Goal: Task Accomplishment & Management: Manage account settings

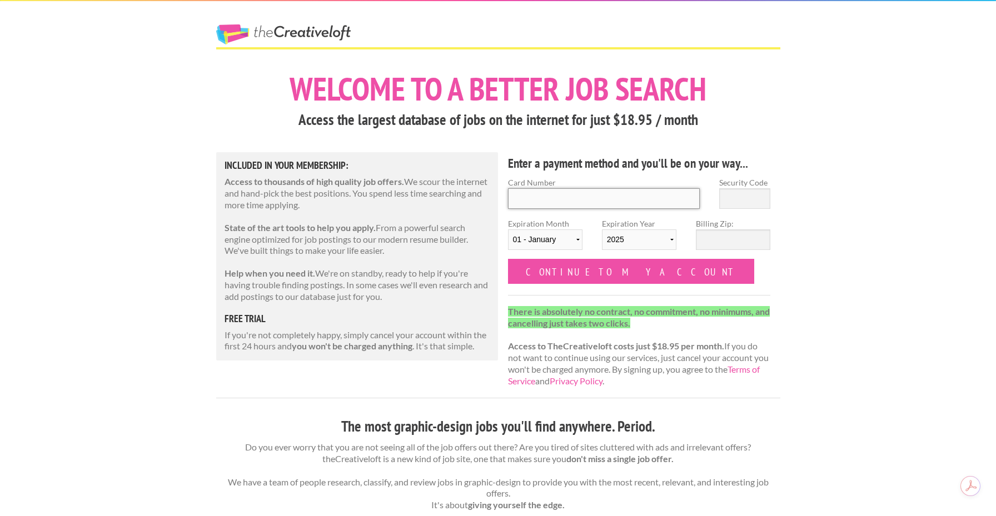
click at [580, 197] on input "Card Number" at bounding box center [604, 198] width 192 height 21
type input "6011006098351415"
type input "589"
select select "12"
select select "2029"
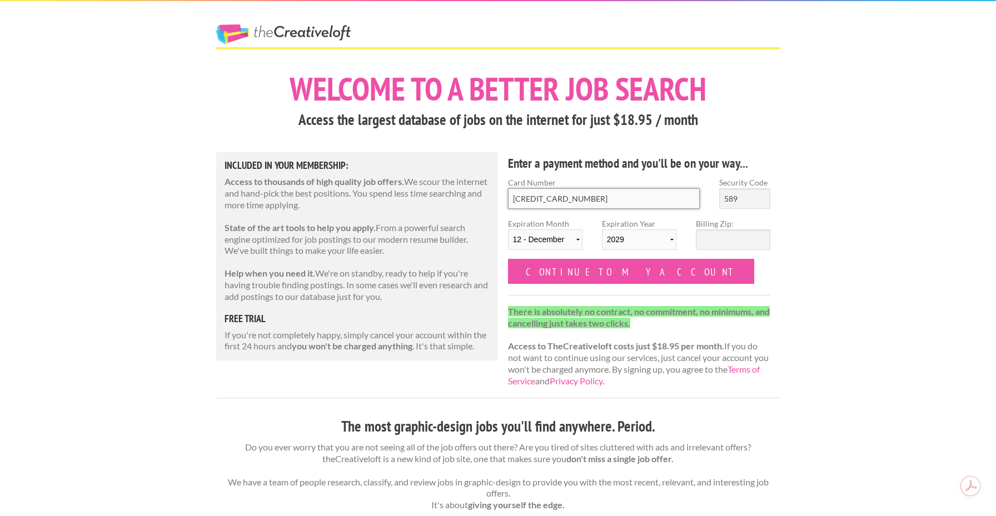
type input "6011 0060 9835 1415"
click at [721, 242] on input "Billing Zip:" at bounding box center [733, 240] width 74 height 21
type input "55421"
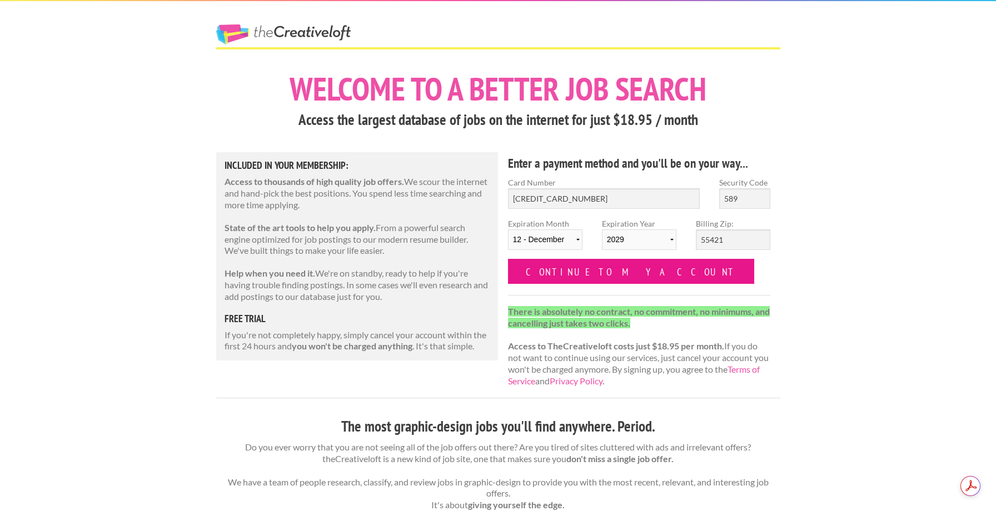
click at [589, 273] on input "Continue to my account" at bounding box center [631, 271] width 247 height 25
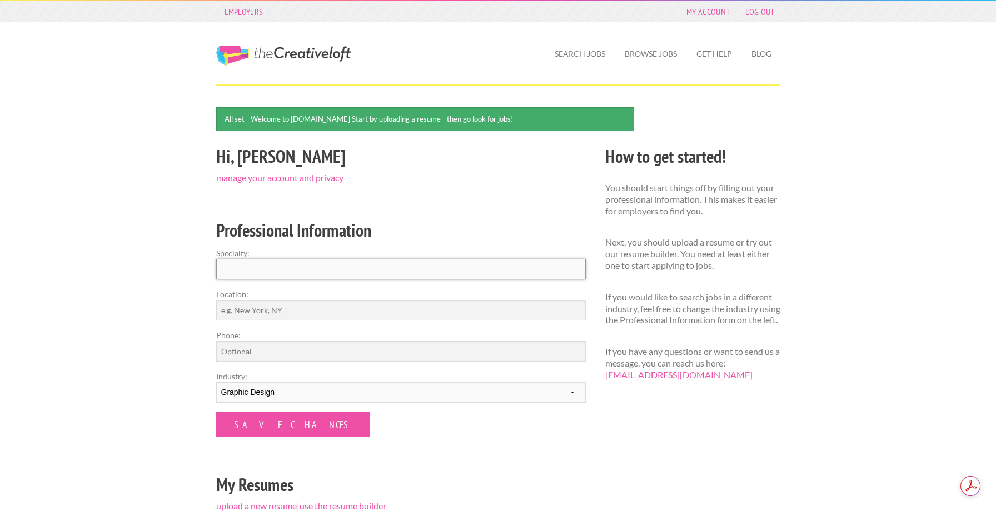
click at [325, 268] on input "Specialty:" at bounding box center [401, 269] width 370 height 21
type input "Graphic Design"
click at [262, 311] on input "Location:" at bounding box center [401, 310] width 370 height 21
type input "[GEOGRAPHIC_DATA] [US_STATE]"
click at [238, 355] on input "Phone:" at bounding box center [401, 351] width 370 height 21
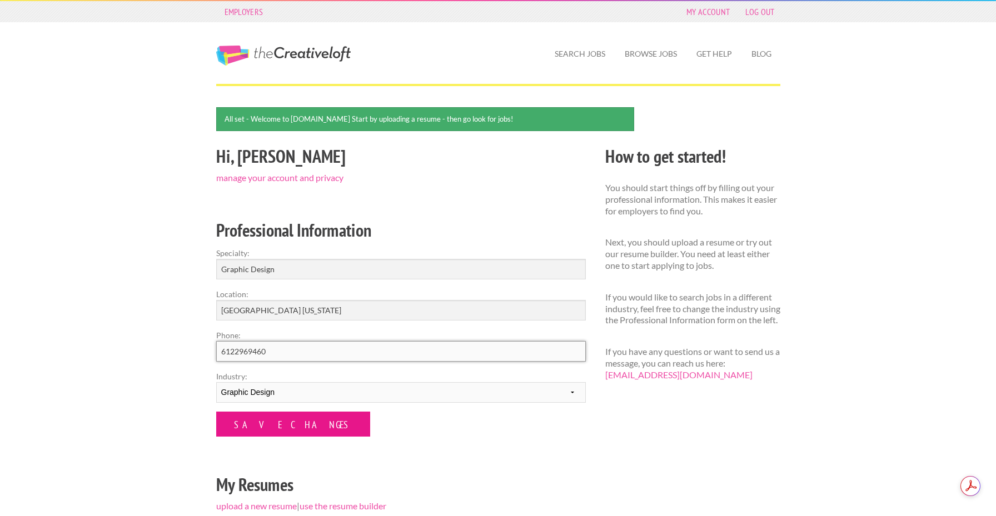
type input "6122969460"
click at [271, 421] on input "Save Changes" at bounding box center [293, 424] width 154 height 25
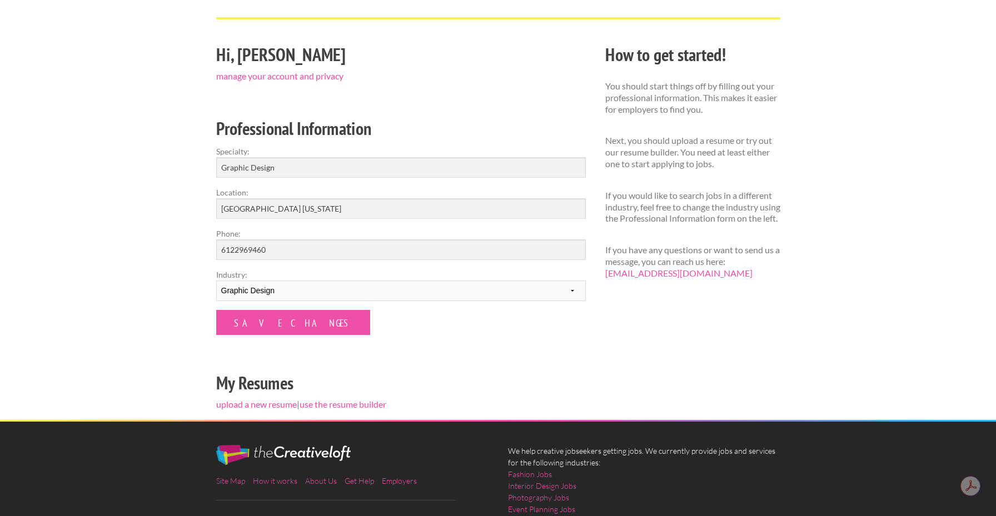
scroll to position [84, 0]
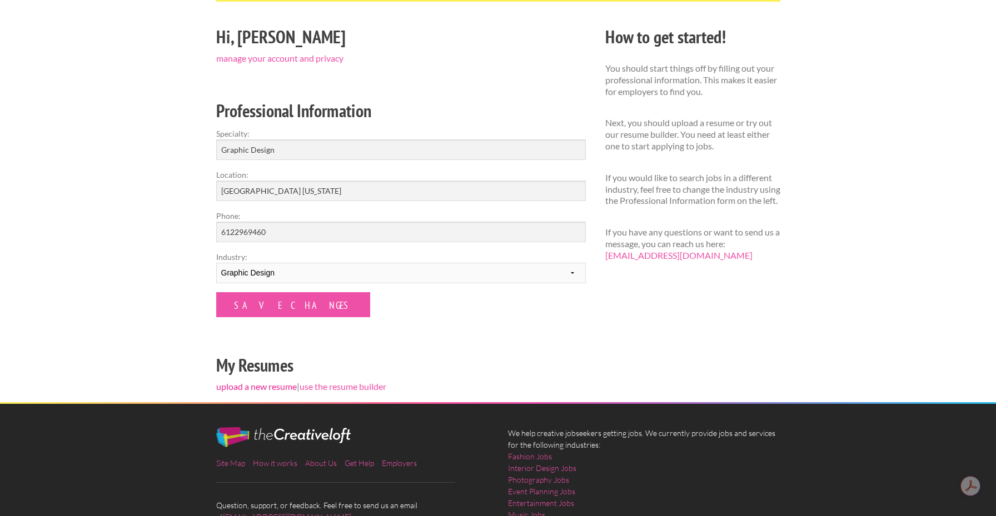
click at [269, 386] on link "upload a new resume" at bounding box center [256, 386] width 81 height 11
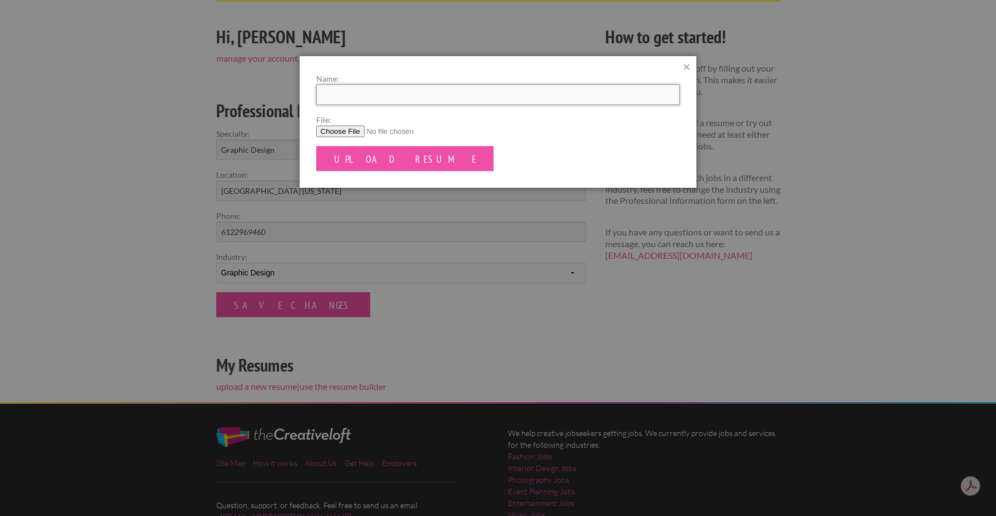
click at [388, 102] on input "Name:" at bounding box center [498, 94] width 364 height 21
type input "Lucy Meath Resume"
click at [327, 132] on input "File:" at bounding box center [498, 132] width 364 height 12
type input "C:\fakepath\LucyMeath_Resume.pdf"
click at [368, 157] on input "Upload Resume" at bounding box center [405, 158] width 178 height 25
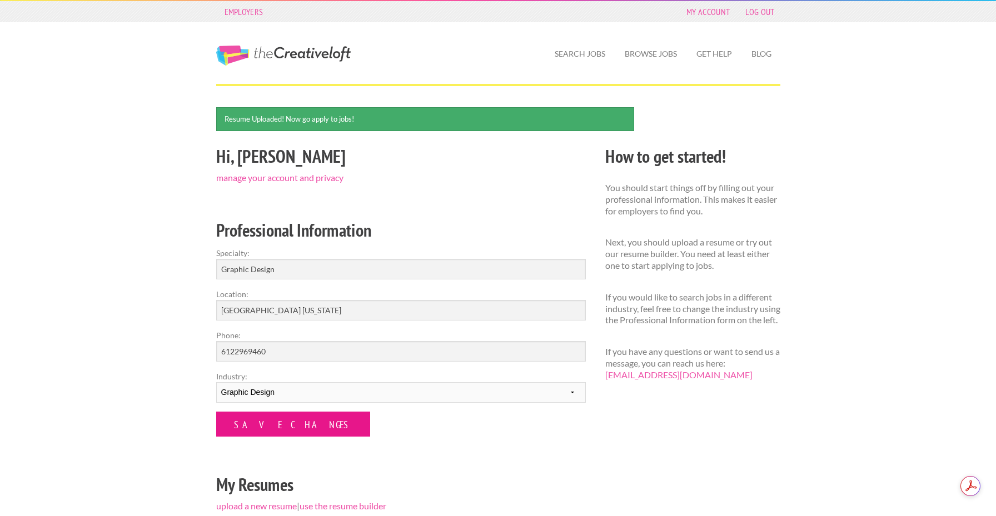
click at [268, 432] on input "Save Changes" at bounding box center [293, 424] width 154 height 25
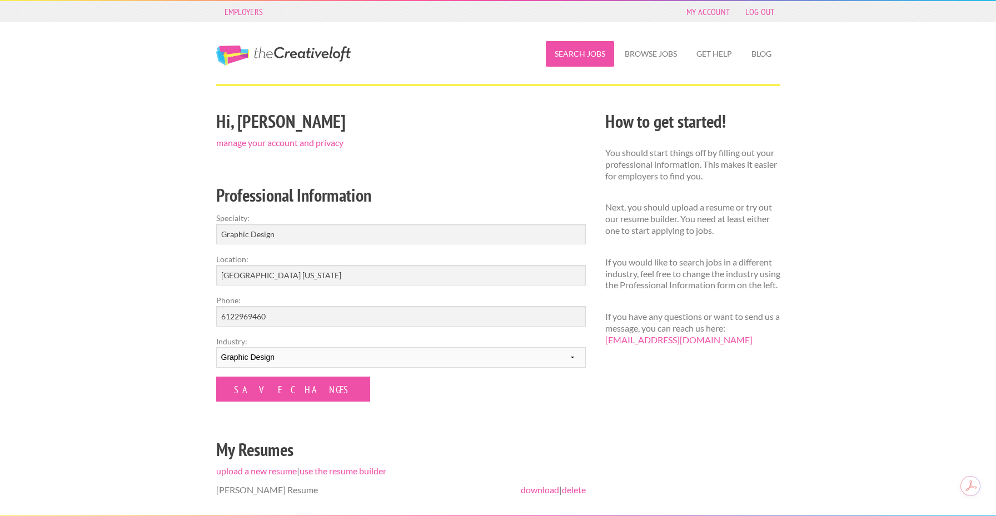
click at [587, 63] on link "Search Jobs" at bounding box center [580, 54] width 68 height 26
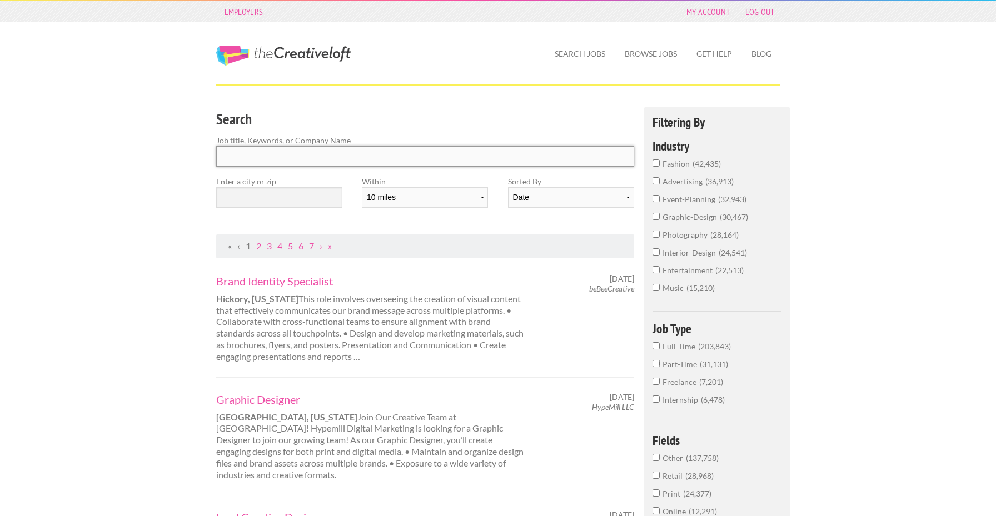
click at [268, 151] on input "Search" at bounding box center [425, 156] width 418 height 21
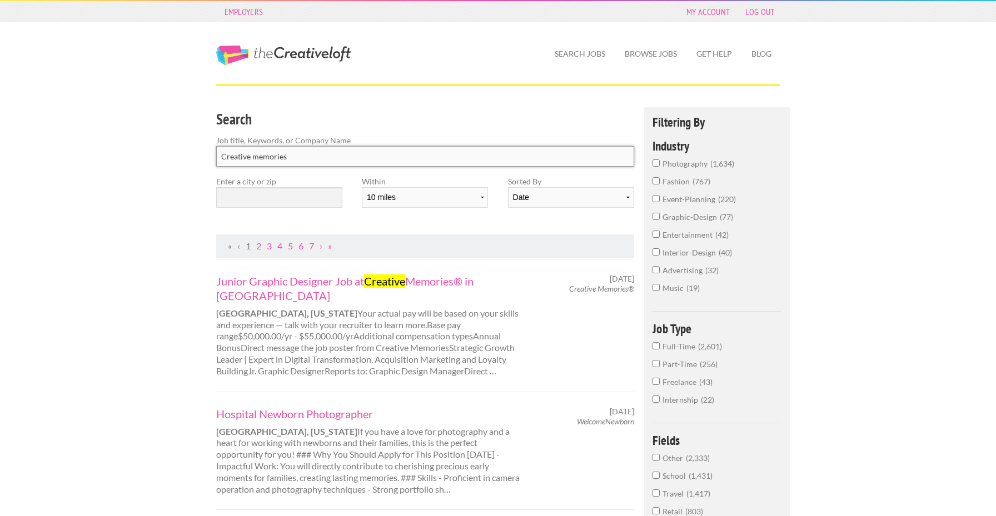
type input "Creative memories"
click button "submit" at bounding box center [0, 0] width 0 height 0
click at [429, 282] on link "Junior Graphic Designer Job at Creative Memories® in Edina" at bounding box center [370, 288] width 309 height 29
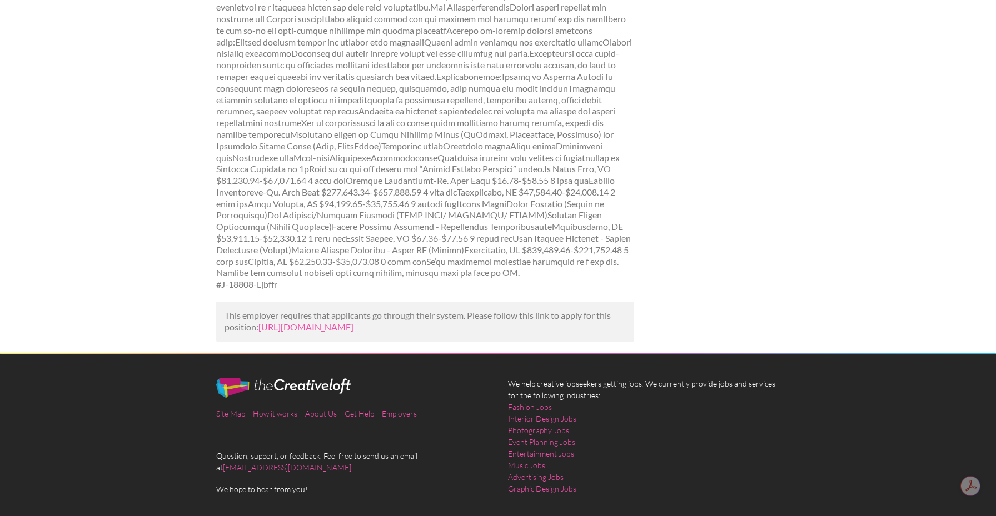
scroll to position [374, 0]
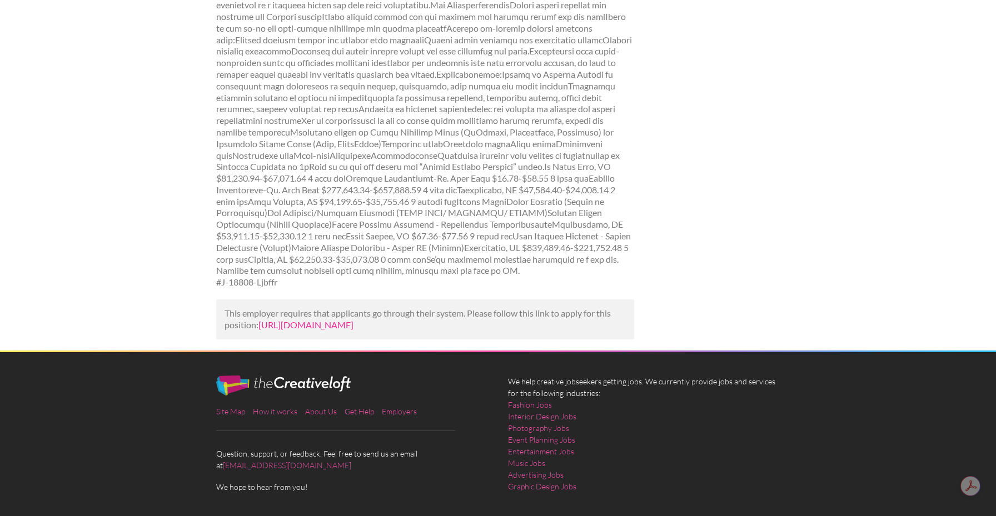
click at [282, 320] on link "[URL][DOMAIN_NAME]" at bounding box center [305, 325] width 95 height 11
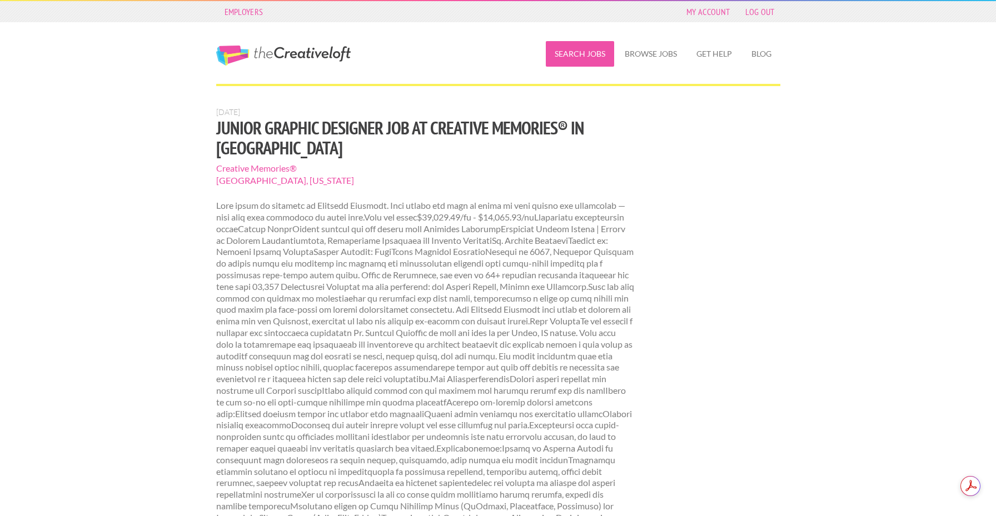
click at [577, 58] on link "Search Jobs" at bounding box center [580, 54] width 68 height 26
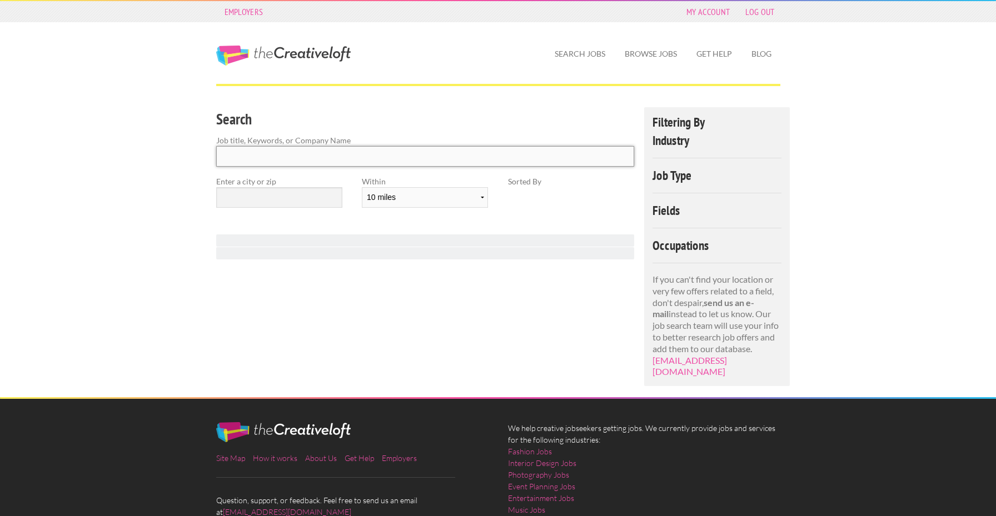
click at [286, 159] on input "Search" at bounding box center [425, 156] width 418 height 21
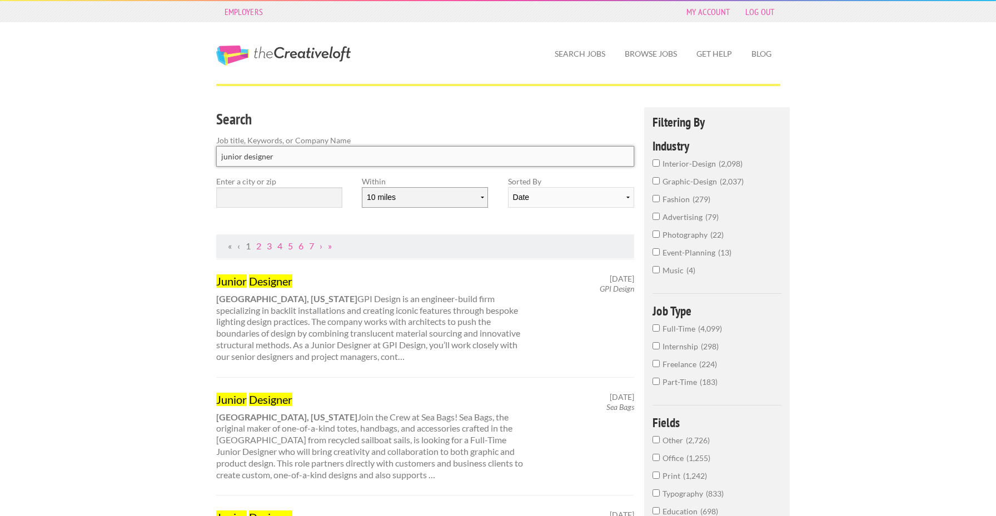
type input "junior designer"
click at [460, 203] on select "10 miles 20 miles 50 miles 100 miles 200 miles 300 miles 400 miles 500 miles" at bounding box center [425, 197] width 126 height 21
select select "20"
click at [362, 187] on select "10 miles 20 miles 50 miles 100 miles 200 miles 300 miles 400 miles 500 miles" at bounding box center [425, 197] width 126 height 21
click at [242, 193] on input "text" at bounding box center [279, 197] width 126 height 21
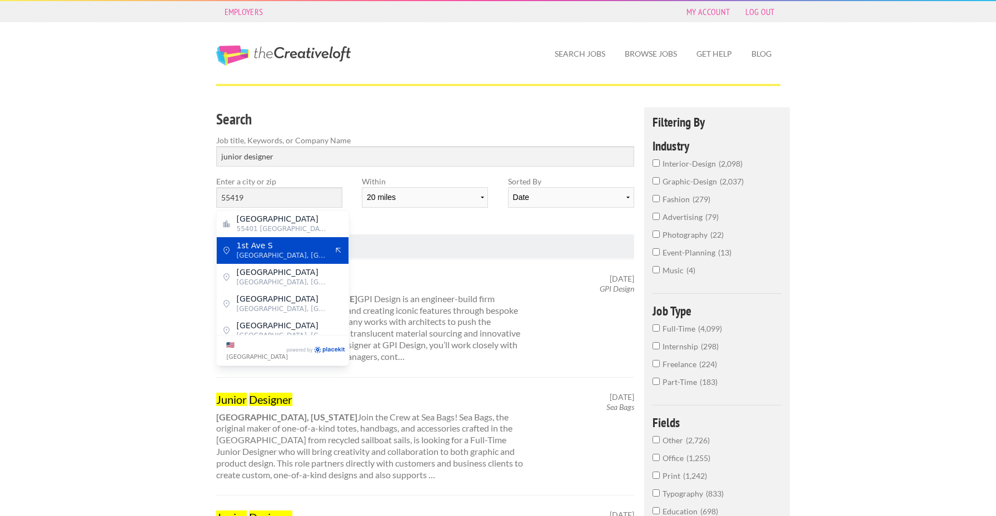
click at [402, 243] on ul "« ‹ 1 2 3 4 5 6 7 › »" at bounding box center [425, 247] width 406 height 12
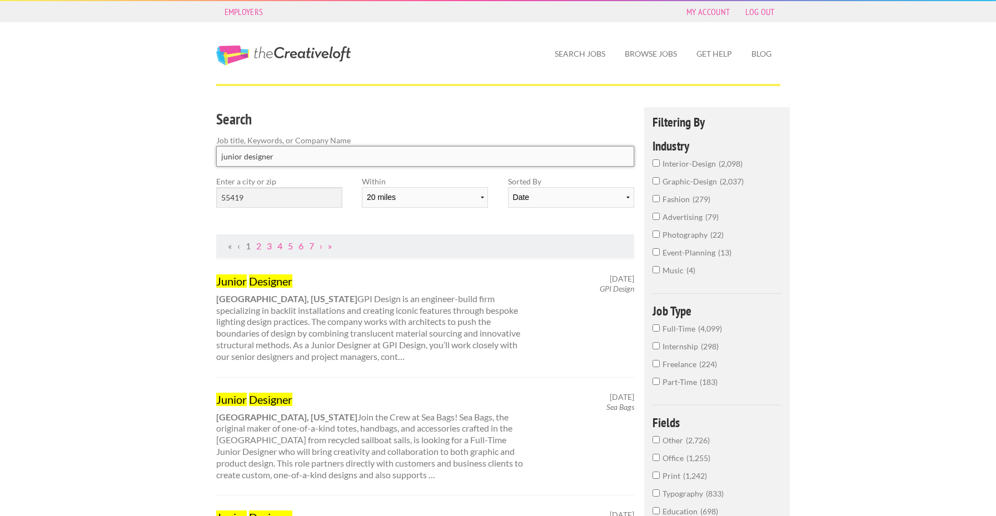
click at [317, 152] on input "junior designer" at bounding box center [425, 156] width 418 height 21
click button "submit" at bounding box center [0, 0] width 0 height 0
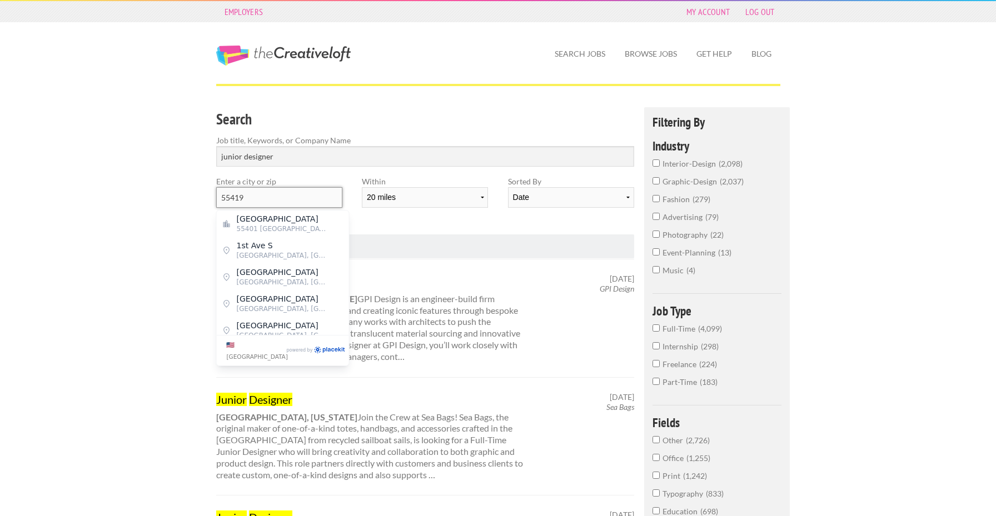
click at [312, 196] on input "55419" at bounding box center [279, 197] width 126 height 21
click at [302, 220] on span "Minneapolis" at bounding box center [282, 219] width 91 height 10
type input "Minneapolis"
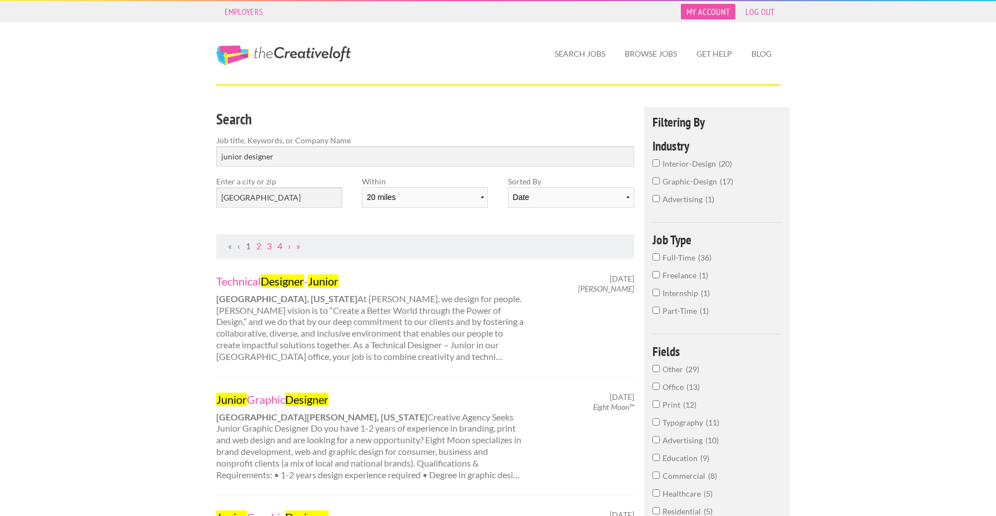
click at [705, 10] on link "My Account" at bounding box center [708, 12] width 54 height 16
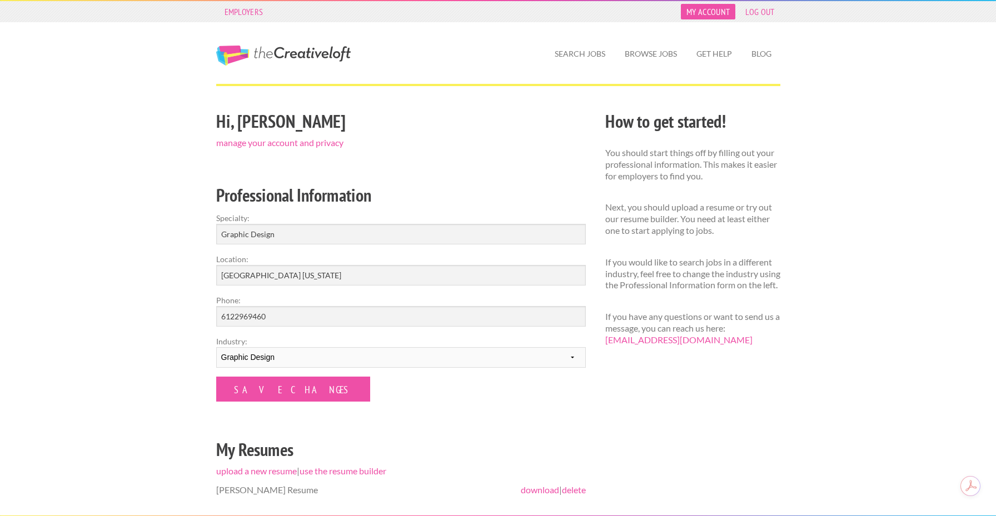
click at [707, 8] on link "My Account" at bounding box center [708, 12] width 54 height 16
click at [317, 143] on link "manage your account and privacy" at bounding box center [279, 142] width 127 height 11
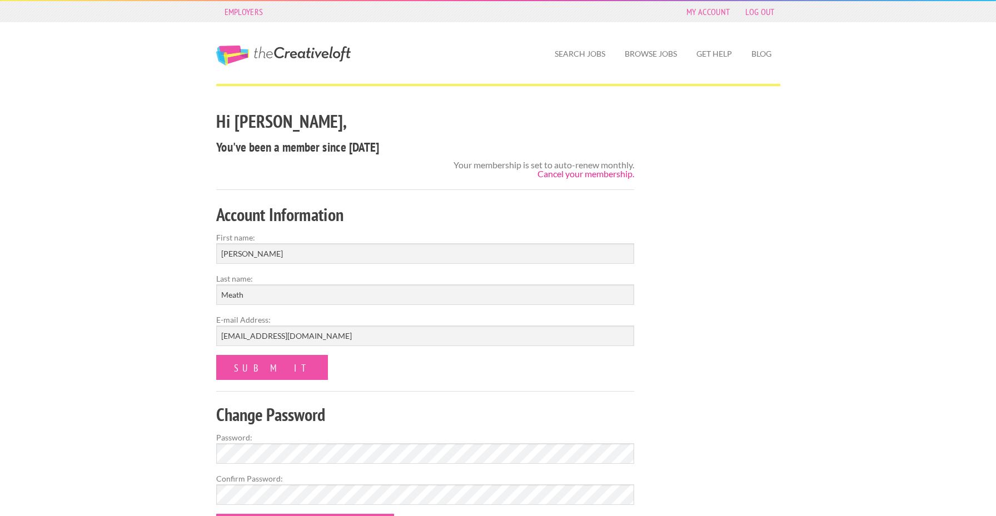
click at [559, 173] on link "Cancel your membership." at bounding box center [585, 173] width 97 height 11
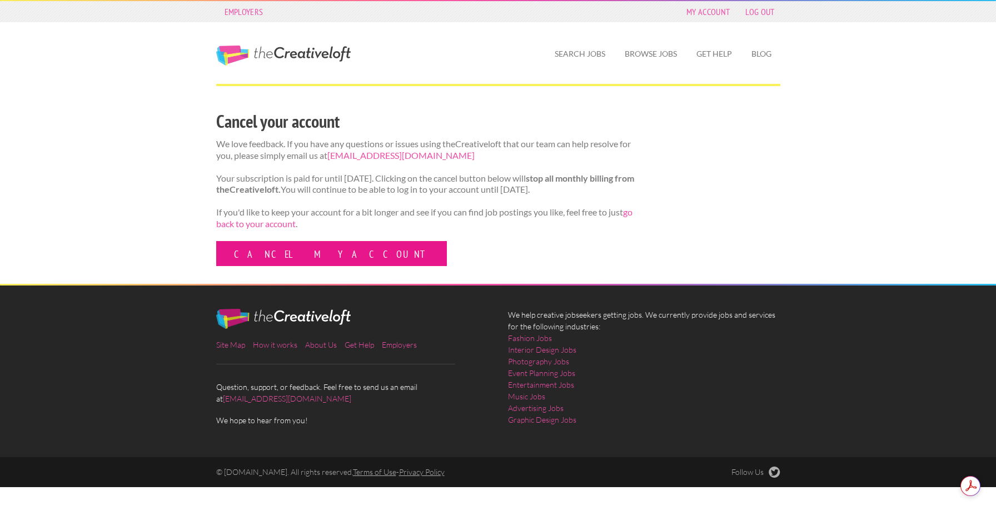
click at [286, 266] on link "Cancel my account" at bounding box center [331, 253] width 231 height 25
